Goal: Information Seeking & Learning: Learn about a topic

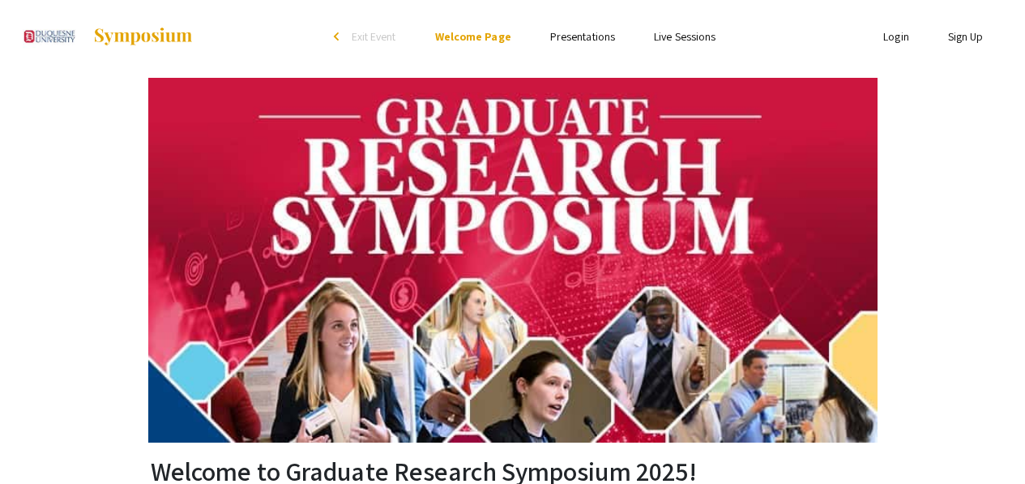
click at [595, 37] on link "Presentations" at bounding box center [582, 36] width 65 height 15
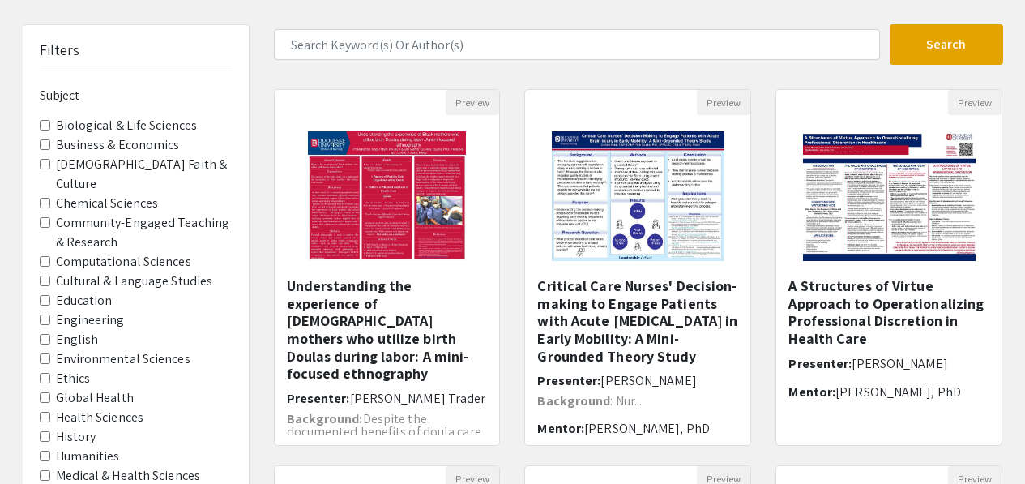
scroll to position [90, 0]
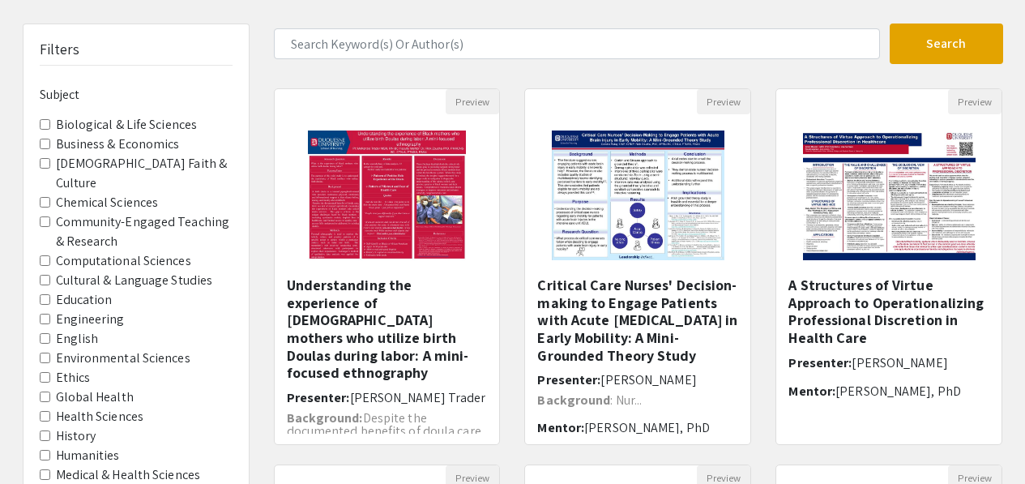
click at [41, 197] on Sciences "Chemical Sciences" at bounding box center [45, 202] width 11 height 11
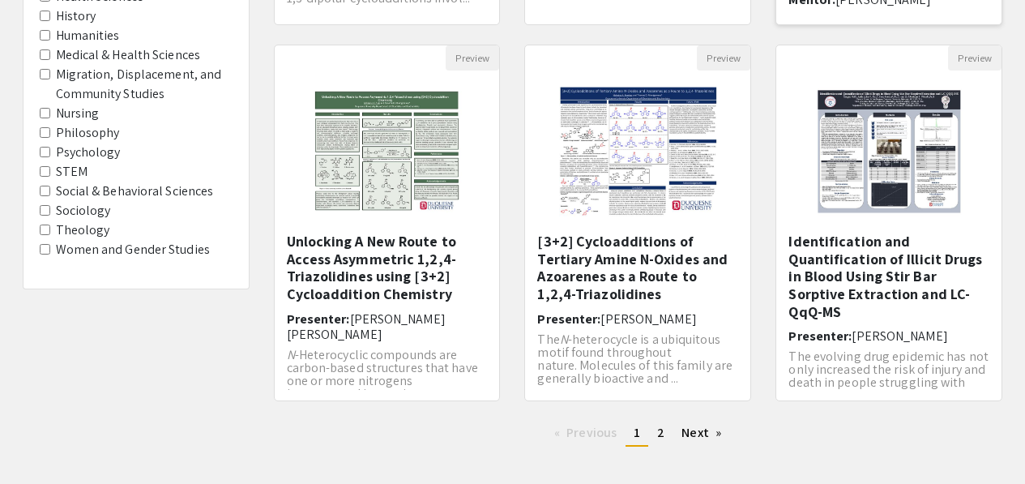
scroll to position [551, 0]
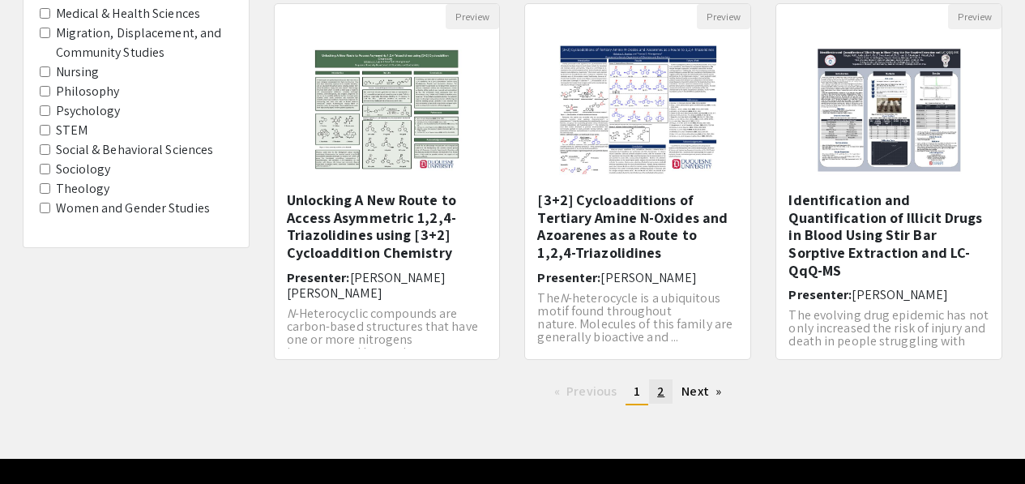
click at [662, 392] on span "2" at bounding box center [660, 390] width 7 height 17
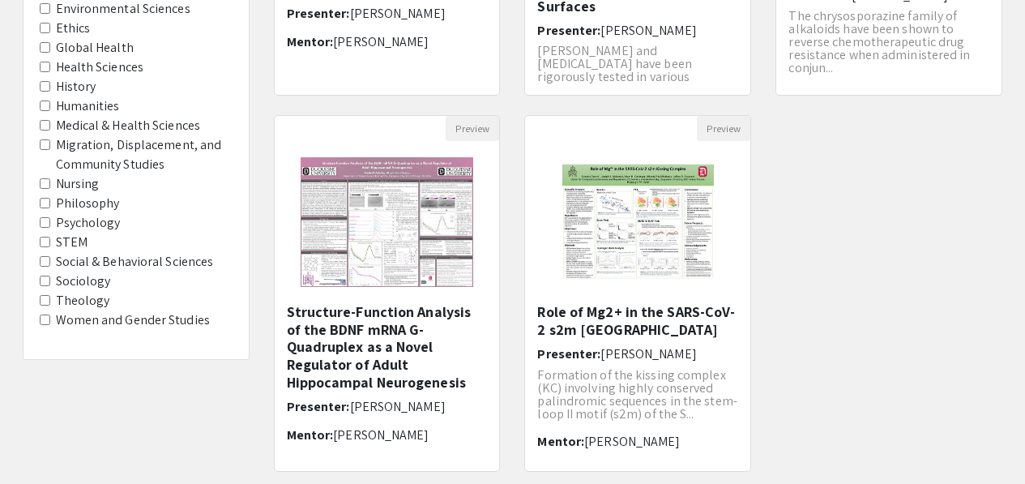
scroll to position [590, 0]
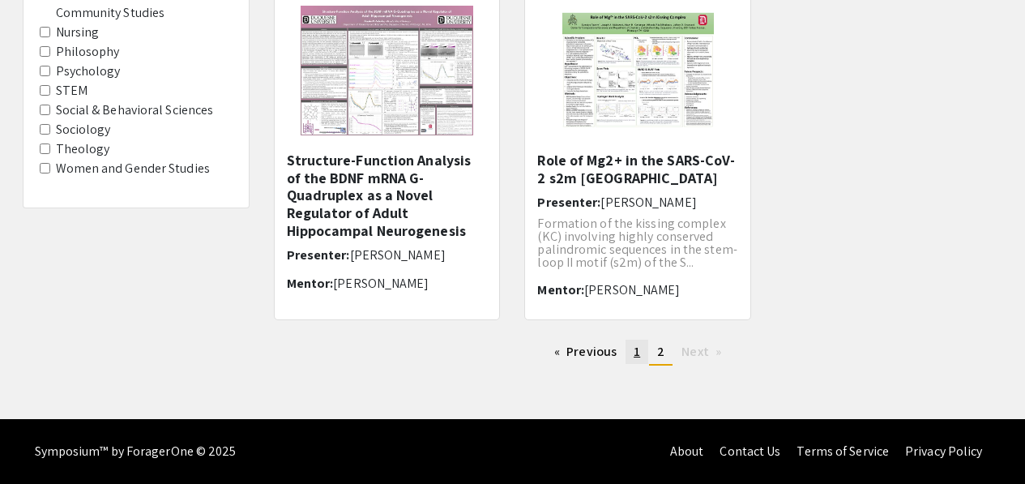
click at [633, 356] on span "1" at bounding box center [636, 351] width 6 height 17
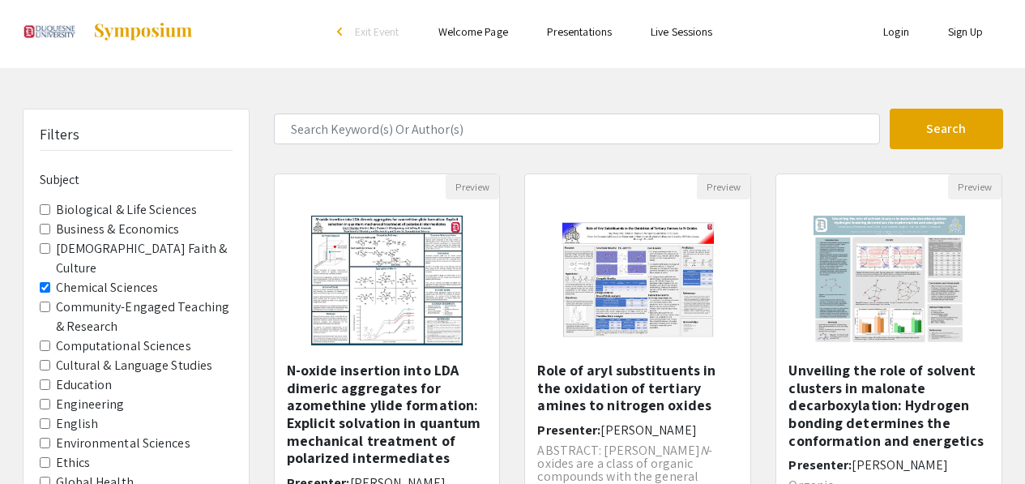
scroll to position [4, 0]
